Goal: Information Seeking & Learning: Learn about a topic

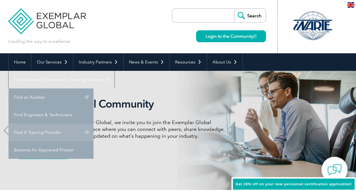
click at [93, 123] on link "Find A Training Provider" at bounding box center [50, 132] width 85 height 18
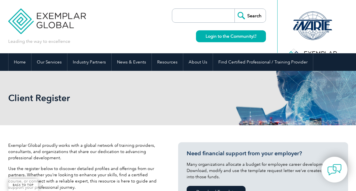
scroll to position [170, 0]
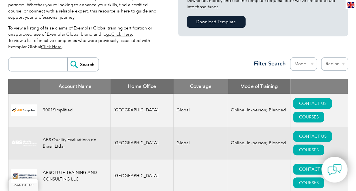
click at [44, 61] on input "search" at bounding box center [39, 64] width 56 height 14
type input "tnv"
click at [80, 63] on input "Search" at bounding box center [82, 64] width 31 height 14
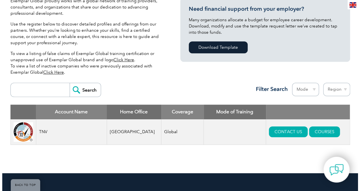
scroll to position [170, 0]
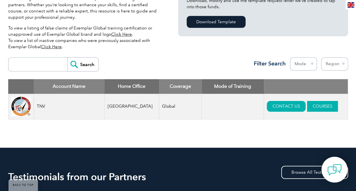
click at [314, 102] on link "COURSES" at bounding box center [322, 106] width 31 height 11
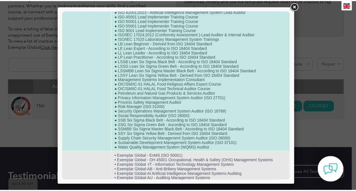
scroll to position [437, 0]
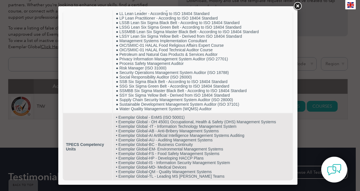
click at [295, 5] on link at bounding box center [297, 6] width 10 height 10
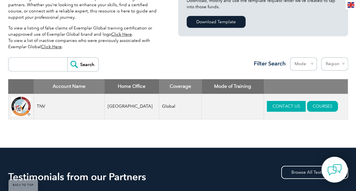
click at [269, 106] on link "CONTACT US" at bounding box center [286, 106] width 39 height 11
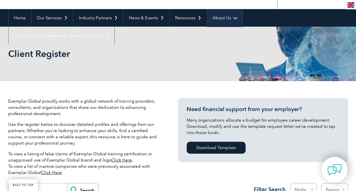
scroll to position [0, 0]
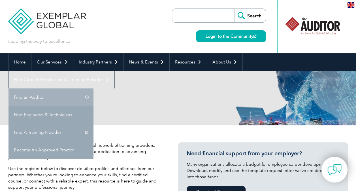
click at [93, 88] on link "Find an Auditor" at bounding box center [50, 97] width 85 height 18
